Goal: Task Accomplishment & Management: Use online tool/utility

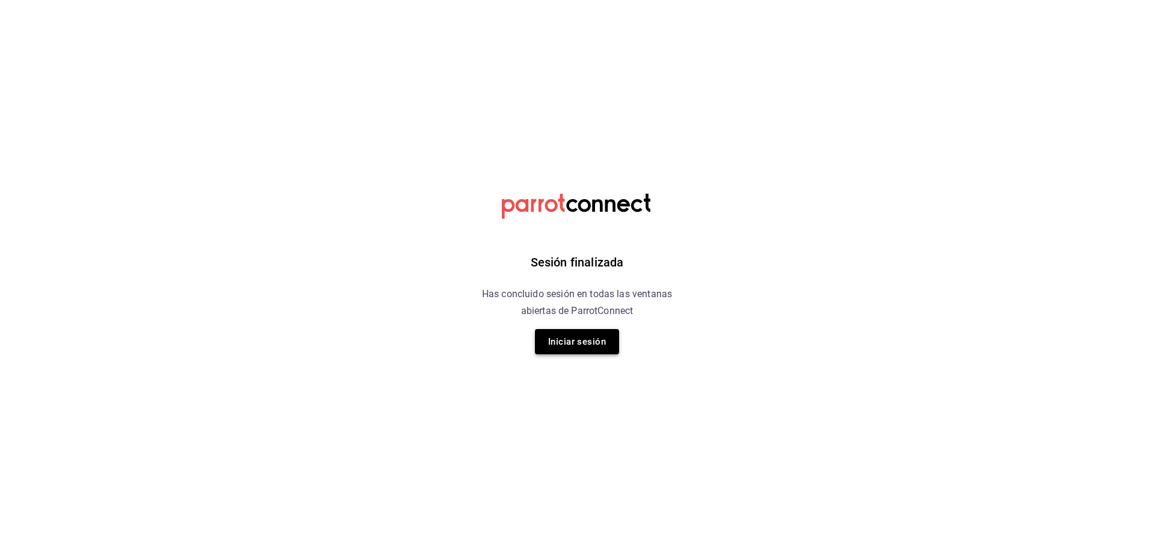
click at [601, 335] on button "Iniciar sesión" at bounding box center [577, 341] width 84 height 25
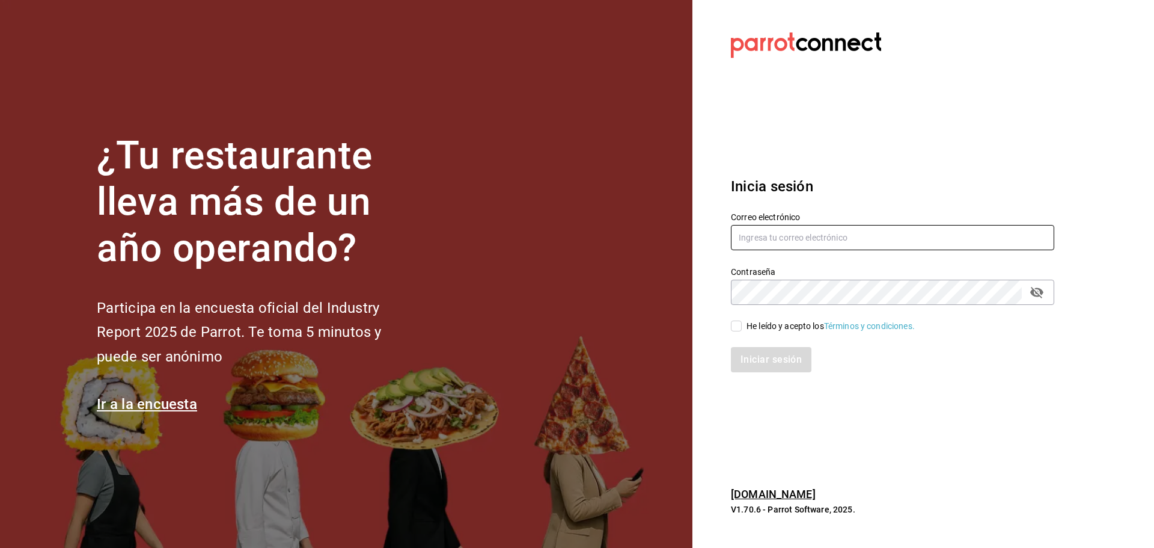
type input "mochomos.tijuana@grupocosteno.com"
click at [739, 328] on input "He leído y acepto los Términos y condiciones." at bounding box center [736, 325] width 11 height 11
checkbox input "true"
click at [764, 361] on button "Iniciar sesión" at bounding box center [772, 359] width 82 height 25
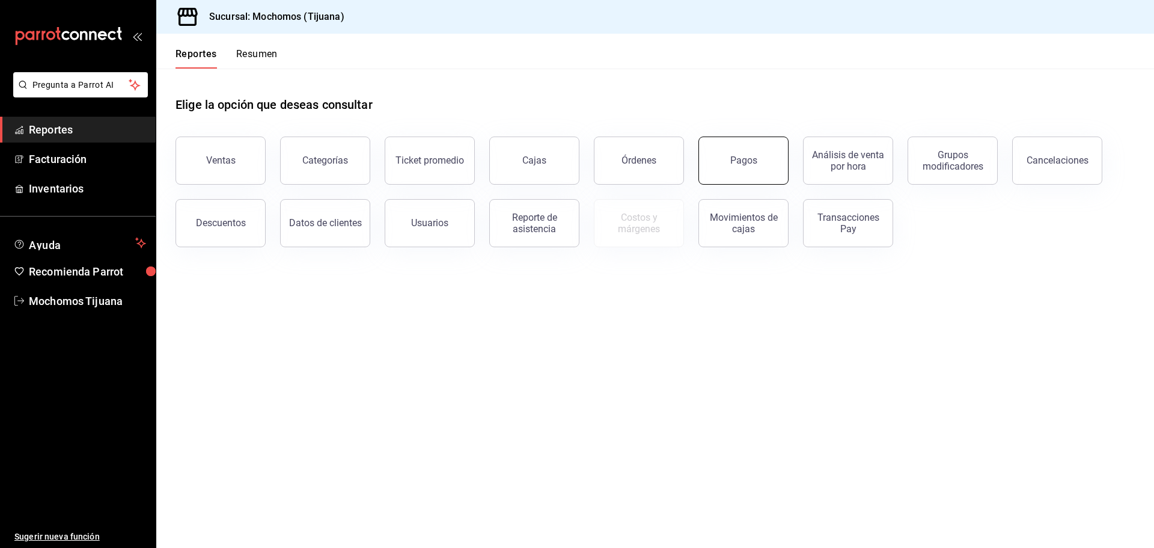
click at [710, 167] on button "Pagos" at bounding box center [744, 160] width 90 height 48
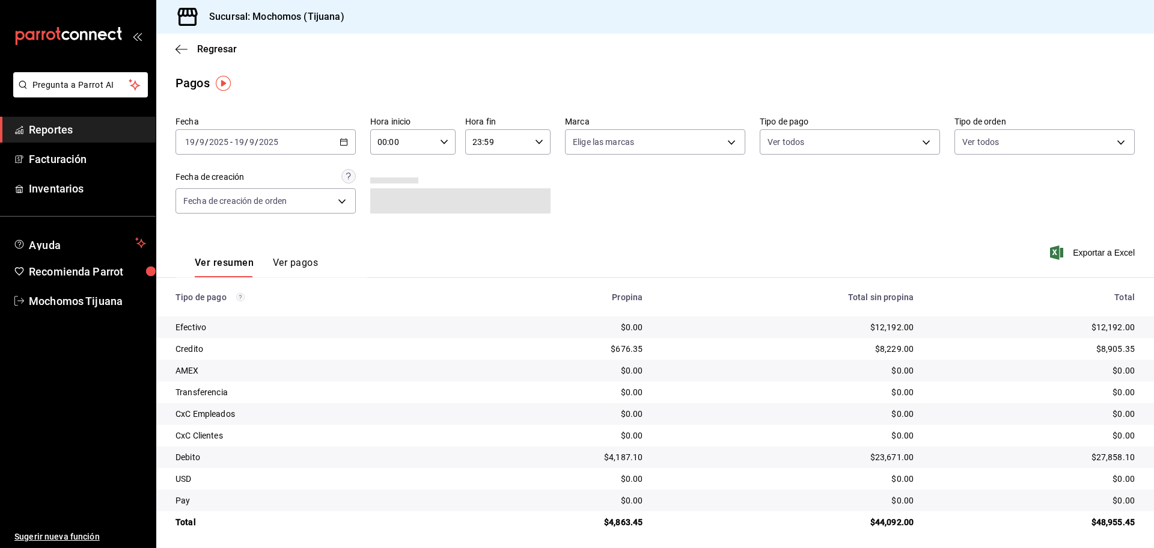
click at [345, 139] on \(Stroke\) "button" at bounding box center [343, 142] width 7 height 7
click at [444, 145] on icon "button" at bounding box center [444, 142] width 8 height 8
click at [393, 167] on span "04" at bounding box center [389, 168] width 23 height 10
type input "04:00"
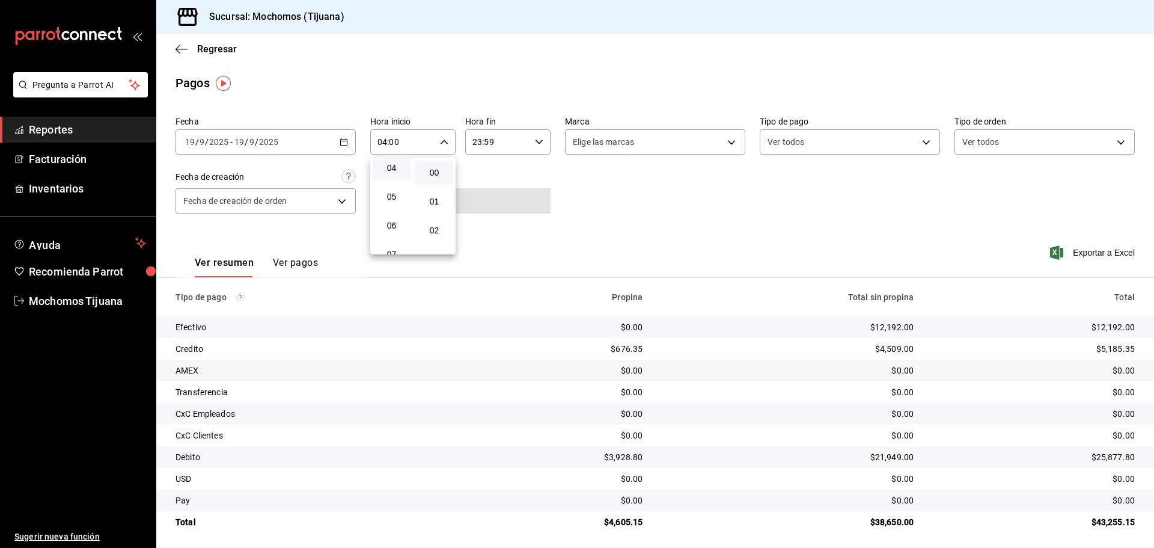
click at [916, 144] on div at bounding box center [577, 274] width 1154 height 548
click at [913, 144] on body "Pregunta a Parrot AI Reportes Facturación Inventarios Ayuda Recomienda Parrot M…" at bounding box center [577, 274] width 1154 height 548
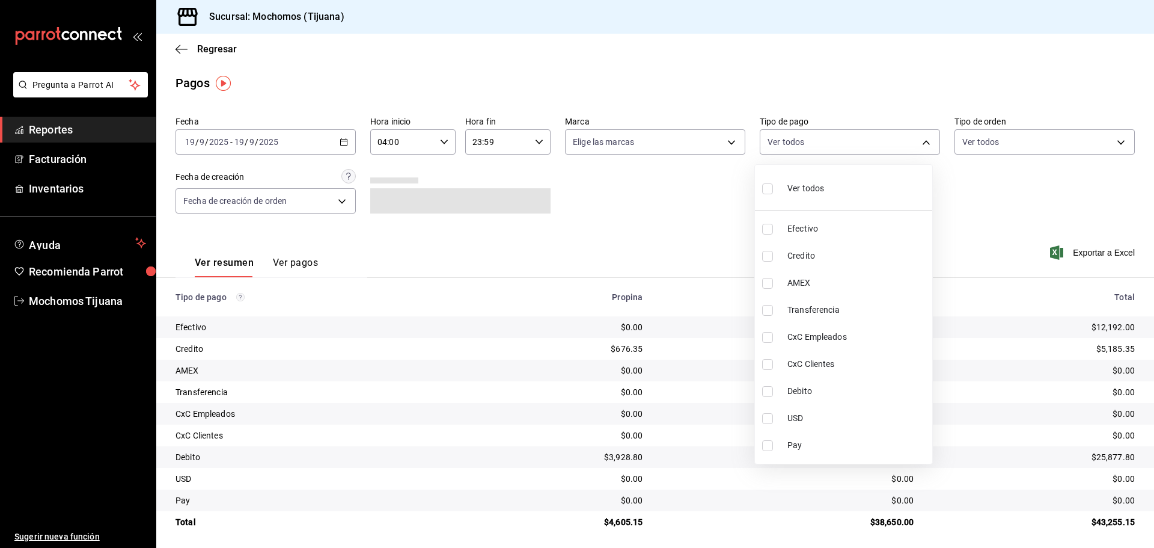
click at [850, 265] on li "Credito" at bounding box center [843, 255] width 177 height 27
type input "a27a072c-b141-4985-9f83-ae60dbe2196b"
checkbox input "true"
click at [847, 385] on span "Debito" at bounding box center [863, 391] width 140 height 13
type input "a27a072c-b141-4985-9f83-ae60dbe2196b,b7370aa5-450f-4a05-bab4-2784151f97fb"
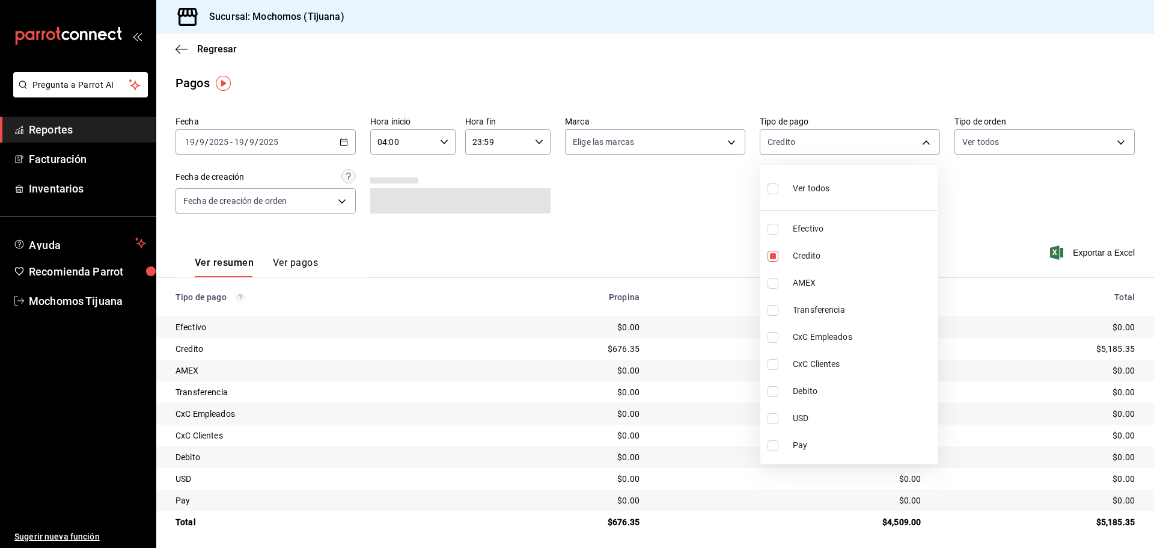
checkbox input "true"
